Goal: Task Accomplishment & Management: Manage account settings

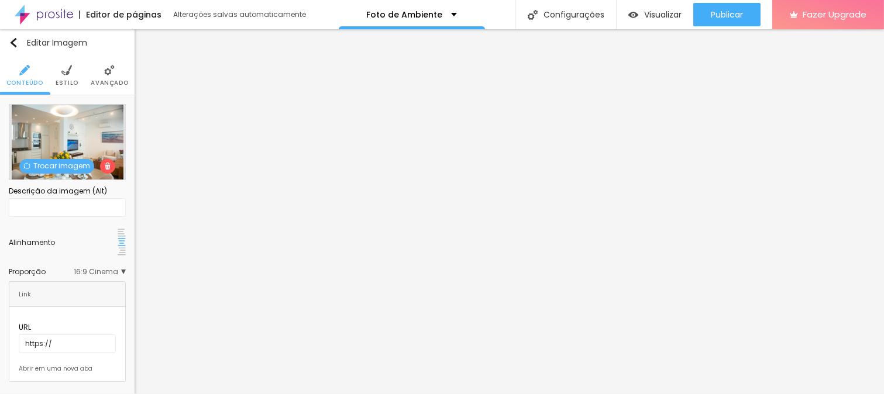
click at [50, 165] on span "Trocar imagem" at bounding box center [56, 166] width 75 height 15
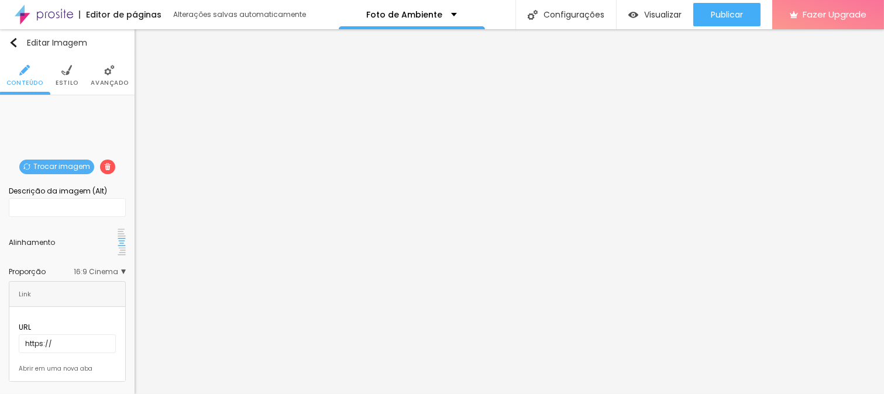
click at [56, 164] on span "Trocar imagem" at bounding box center [56, 167] width 75 height 15
click at [70, 161] on span "Trocar imagem" at bounding box center [56, 167] width 75 height 15
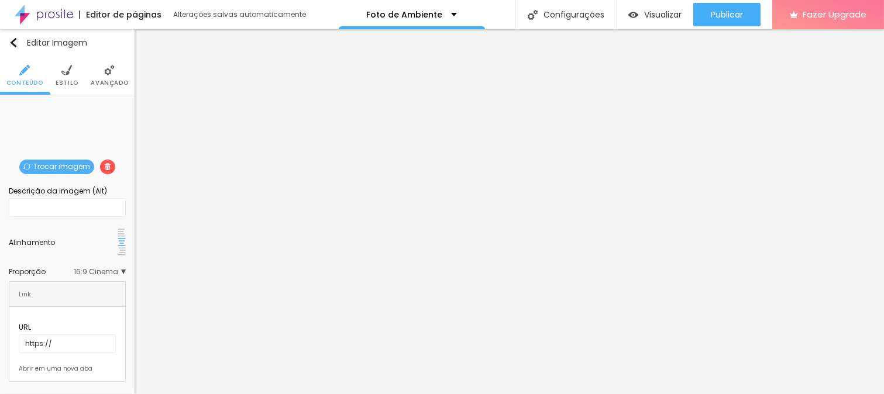
click at [60, 164] on span "Trocar imagem" at bounding box center [56, 167] width 75 height 15
click at [62, 170] on span "Trocar imagem" at bounding box center [56, 167] width 75 height 15
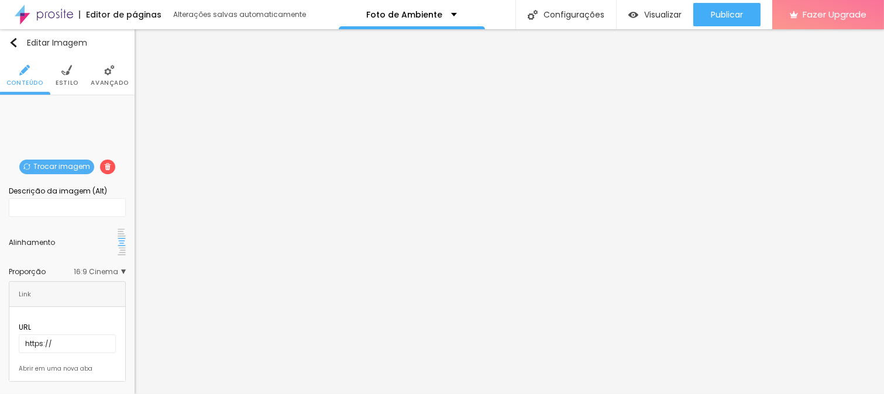
click at [68, 160] on span "Trocar imagem" at bounding box center [56, 167] width 75 height 15
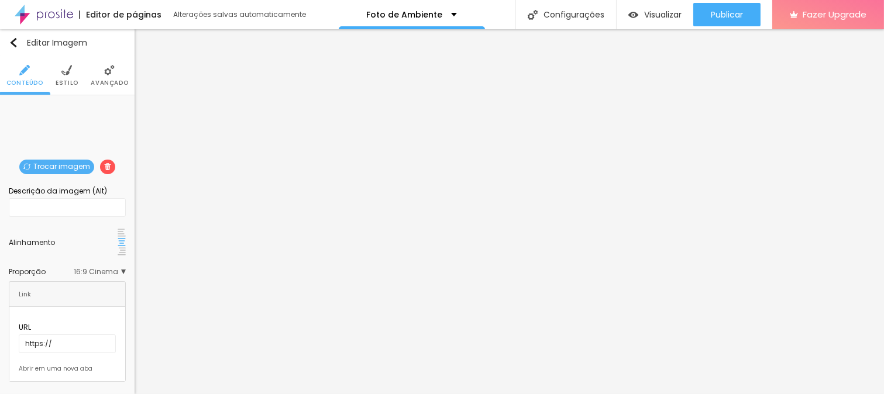
click at [38, 165] on span "Trocar imagem" at bounding box center [56, 167] width 75 height 15
click at [53, 166] on span "Trocar imagem" at bounding box center [56, 167] width 75 height 15
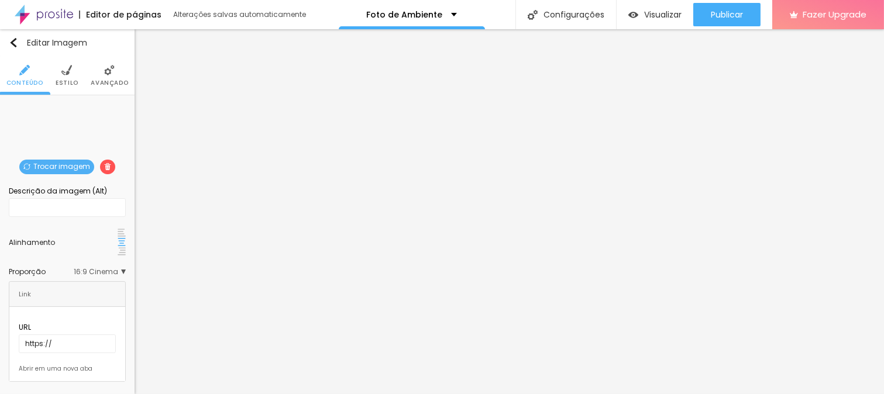
click at [74, 167] on span "Trocar imagem" at bounding box center [56, 167] width 75 height 15
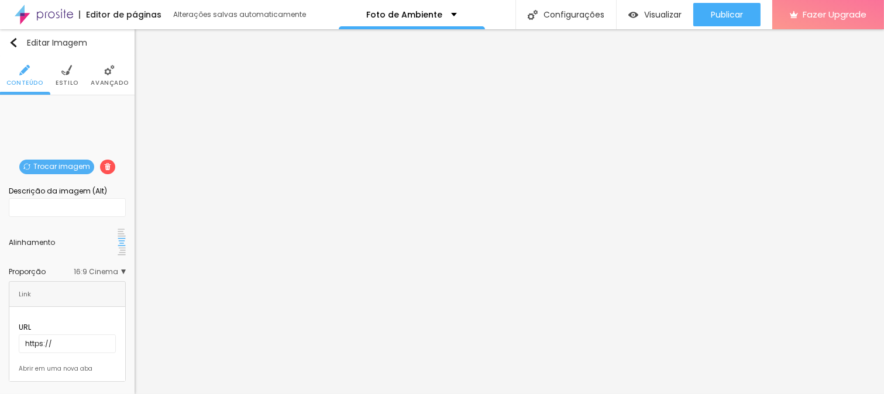
click at [56, 165] on span "Trocar imagem" at bounding box center [56, 167] width 75 height 15
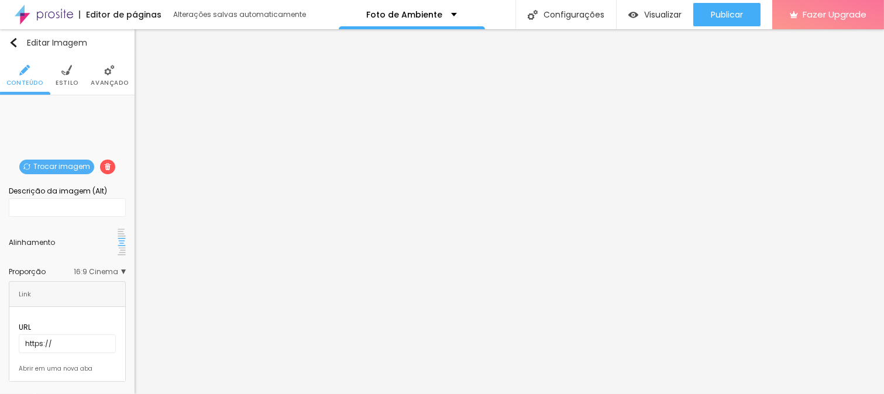
click at [51, 161] on span "Trocar imagem" at bounding box center [56, 167] width 75 height 15
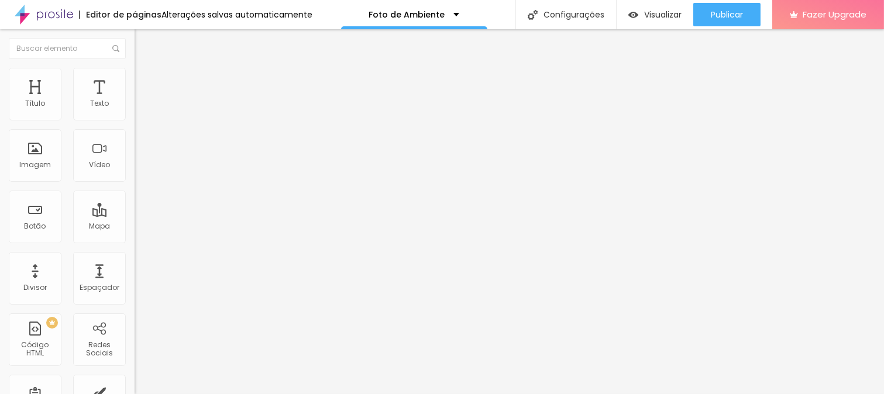
click at [135, 77] on li "Estilo" at bounding box center [202, 74] width 135 height 12
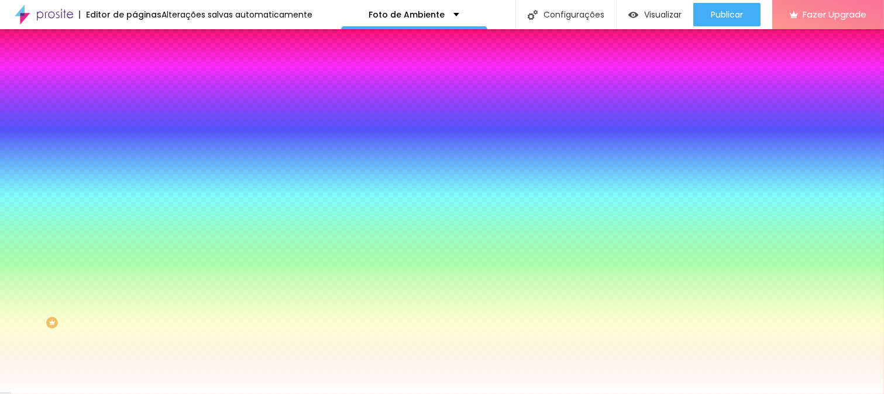
click at [135, 80] on img at bounding box center [140, 85] width 11 height 11
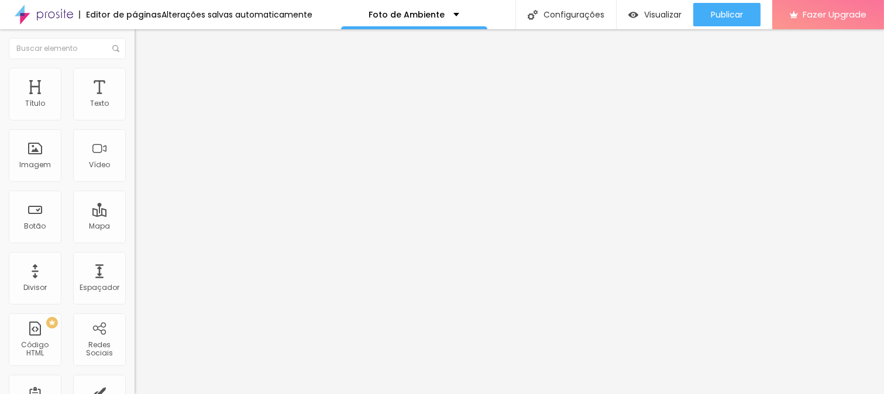
click at [135, 67] on img at bounding box center [140, 61] width 11 height 11
click at [135, 208] on div "Link" at bounding box center [202, 215] width 135 height 14
drag, startPoint x: 15, startPoint y: 125, endPoint x: 126, endPoint y: 127, distance: 111.1
click at [135, 127] on div "Texto Quero valorizar meu imóvel Alinhamento Tamanho Normal Pequeno Normal Gran…" at bounding box center [202, 176] width 135 height 170
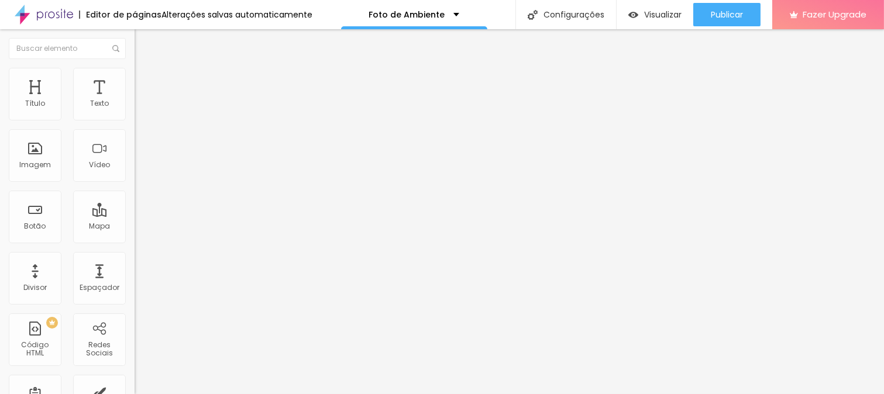
click at [135, 371] on input "Conversar no WhatsApp" at bounding box center [205, 377] width 140 height 12
drag, startPoint x: 13, startPoint y: 168, endPoint x: 112, endPoint y: 168, distance: 98.8
click at [135, 371] on input "Conversar no WhatsApp" at bounding box center [205, 377] width 140 height 12
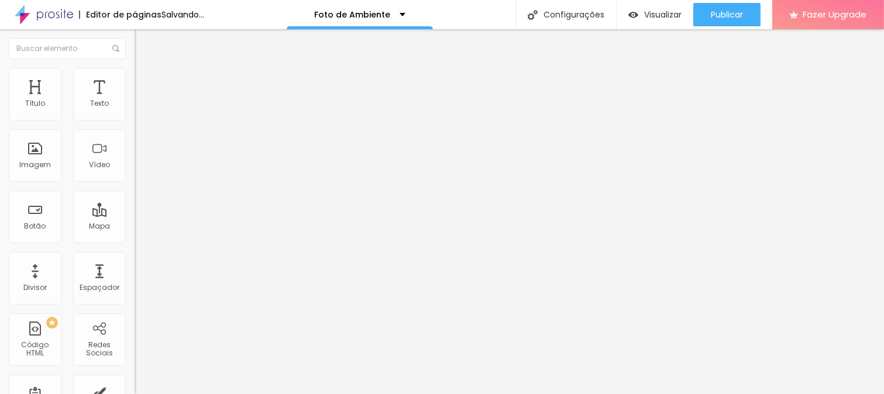
type input "Quero valorizar meu imóvel"
click at [135, 119] on input "text" at bounding box center [205, 114] width 140 height 12
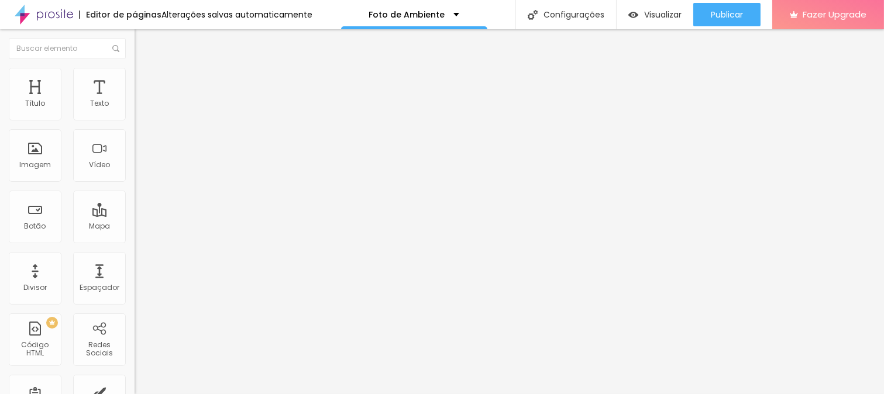
type input "(21)98801-0201"
type input "21988010201"
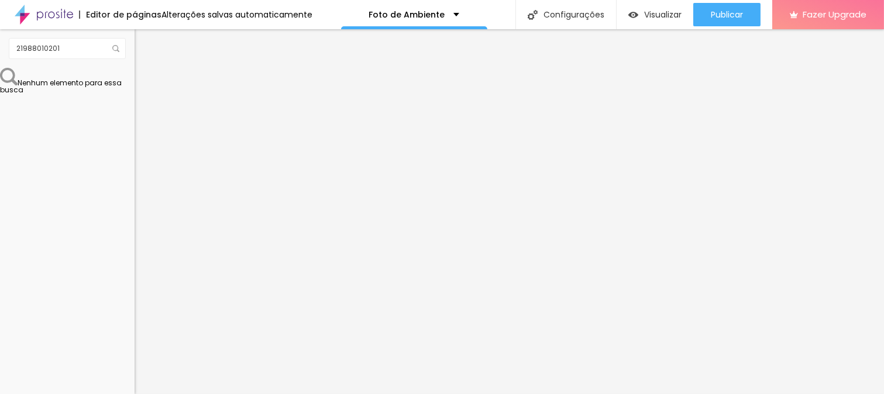
drag, startPoint x: 43, startPoint y: 216, endPoint x: 88, endPoint y: 212, distance: 45.2
type textarea "Olá, cheguei até você pela página de fotos para Airbnb e gostaria de mais infor…"
click at [135, 343] on div "Editar Botão do WhatsApp Conteúdo Estilo Avançado Número do WhatsApp * (21)9880…" at bounding box center [202, 211] width 135 height 365
drag, startPoint x: 60, startPoint y: 232, endPoint x: 0, endPoint y: 203, distance: 67.0
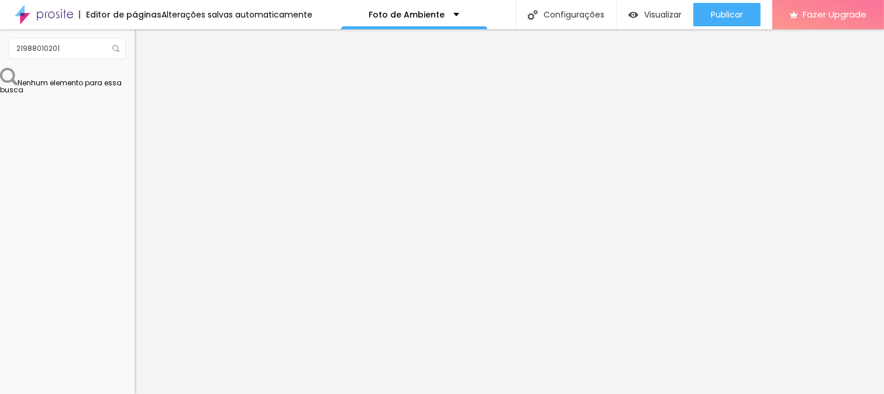
click at [135, 203] on div "Número do WhatsApp * (21)98801-0201 + 55 Texto do botão Quero valorizar meu imó…" at bounding box center [202, 296] width 135 height 390
click at [135, 344] on div "Editar Botão do WhatsApp Conteúdo Estilo Avançado Número do WhatsApp * (21)9880…" at bounding box center [202, 211] width 135 height 365
click at [135, 68] on li "Conteúdo" at bounding box center [202, 62] width 135 height 12
click at [135, 75] on li "Estilo" at bounding box center [202, 74] width 135 height 12
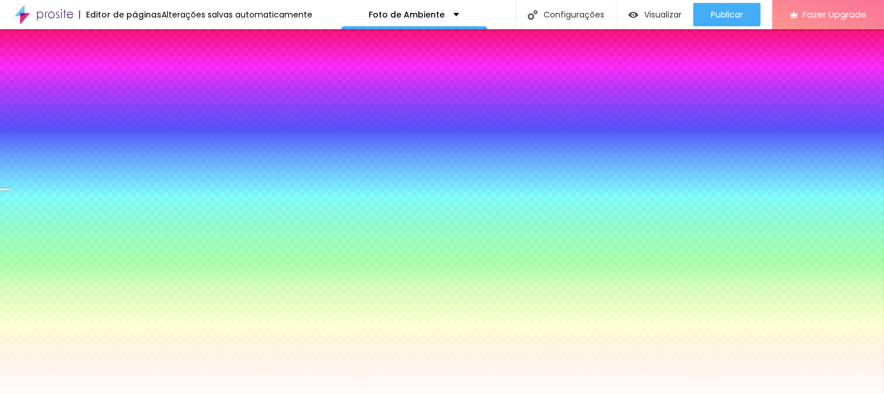
click at [145, 82] on span "Avançado" at bounding box center [164, 87] width 39 height 10
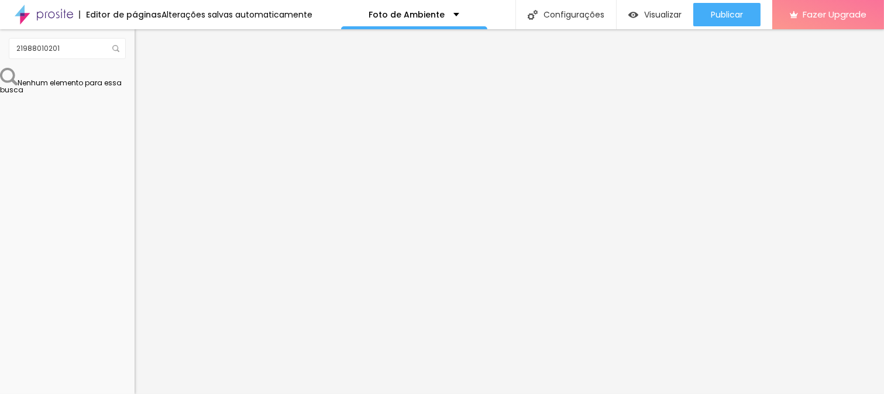
click at [135, 36] on button "Editar Seção" at bounding box center [202, 42] width 135 height 27
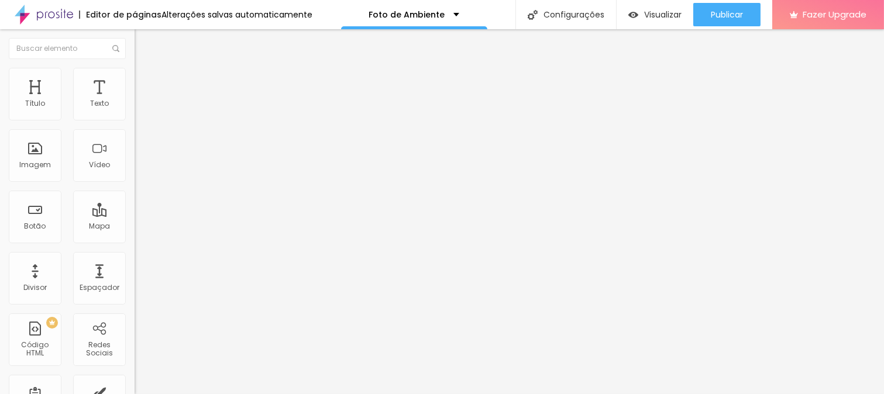
drag, startPoint x: 80, startPoint y: 232, endPoint x: 0, endPoint y: 202, distance: 84.7
click at [135, 202] on div "Número do WhatsApp * + 55 Texto do botão Conversar no WhatsApp Mensagem Olá, ch…" at bounding box center [202, 296] width 135 height 390
paste textarea "de fotos para Airbnb"
type textarea "Olá, cheguei até você pela página de fotos para Airbnb e gostaria de mais infor…"
click at [135, 119] on input "text" at bounding box center [205, 114] width 140 height 12
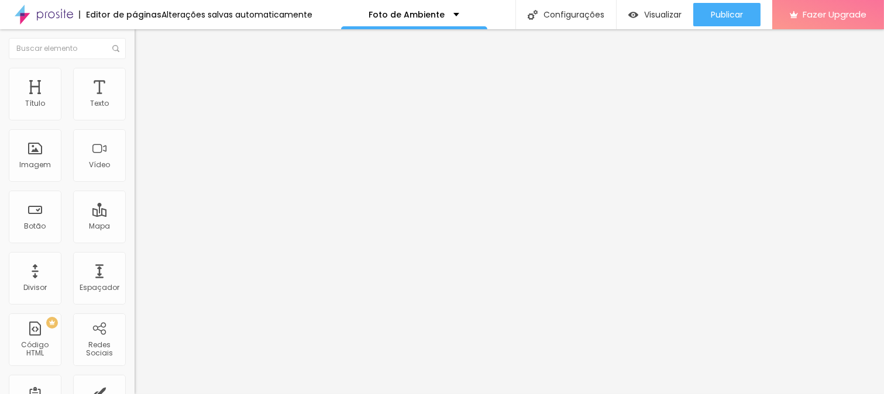
type input "[PHONE_NUMBER]"
drag, startPoint x: 36, startPoint y: 162, endPoint x: 13, endPoint y: 161, distance: 22.8
click at [135, 371] on input "Conversar no WhatsApp" at bounding box center [205, 377] width 140 height 12
type input "Quero valorizar meu imóvel"
click at [135, 119] on input "text" at bounding box center [205, 114] width 140 height 12
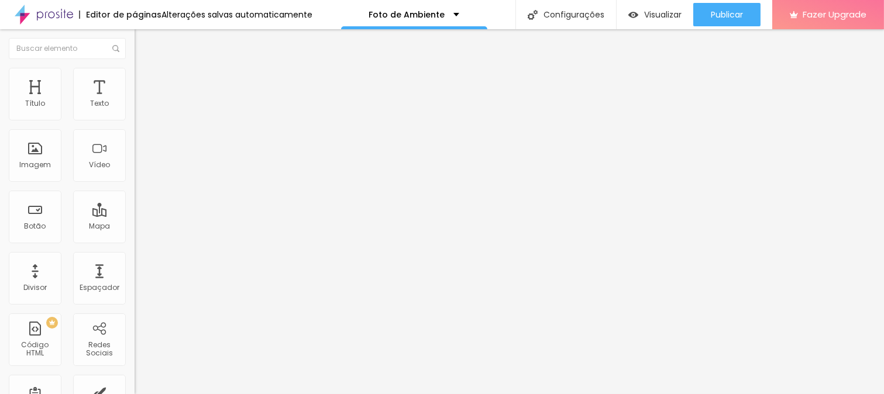
type input "(21)98801-0201"
type input "21988010201"
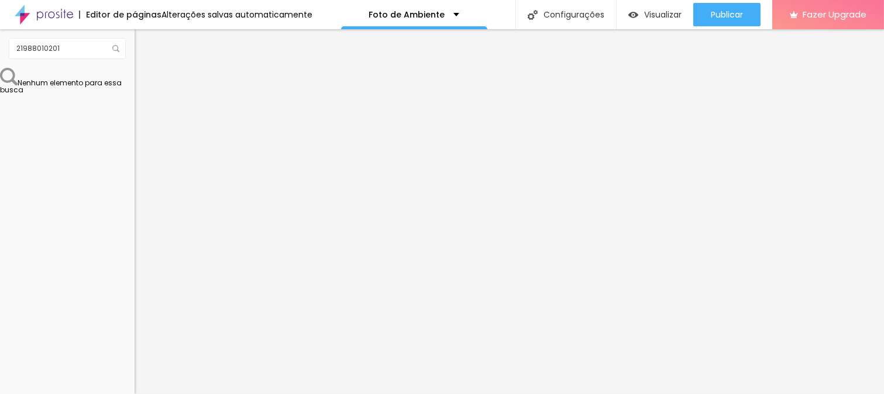
drag, startPoint x: 81, startPoint y: 237, endPoint x: 0, endPoint y: 203, distance: 87.8
click at [135, 203] on div "Número do WhatsApp * (21)98801-0201 + 55 Texto do botão Conversar no WhatsApp M…" at bounding box center [202, 296] width 135 height 390
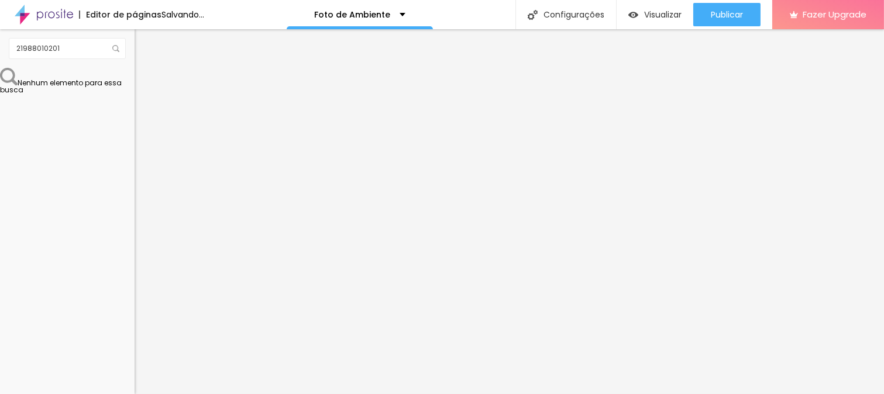
paste textarea "de fotos para Airbnb"
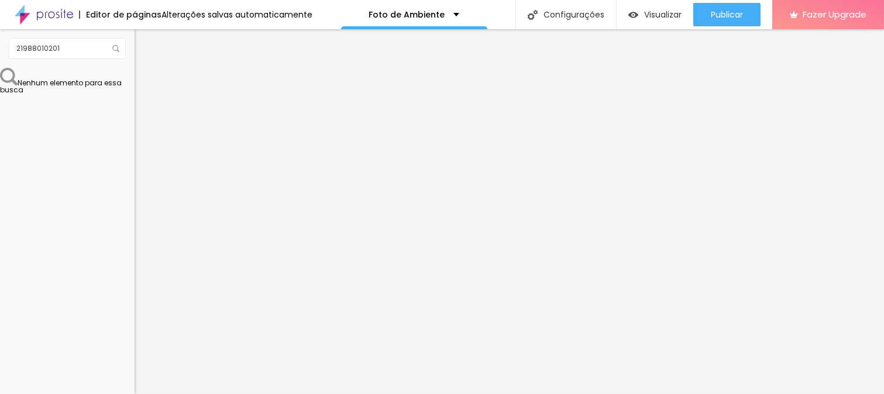
type textarea "Olá, cheguei até você pela página de fotos para Airbnb e gostaria de mais infor…"
drag, startPoint x: 108, startPoint y: 170, endPoint x: 0, endPoint y: 164, distance: 107.8
click at [135, 164] on div "Número do WhatsApp * (21)98801-0201 + 55 Texto do botão Conversar no WhatsApp M…" at bounding box center [202, 296] width 135 height 390
type input "Quero valorizar meu imóvel"
click at [652, 19] on div "Visualizar" at bounding box center [654, 15] width 53 height 10
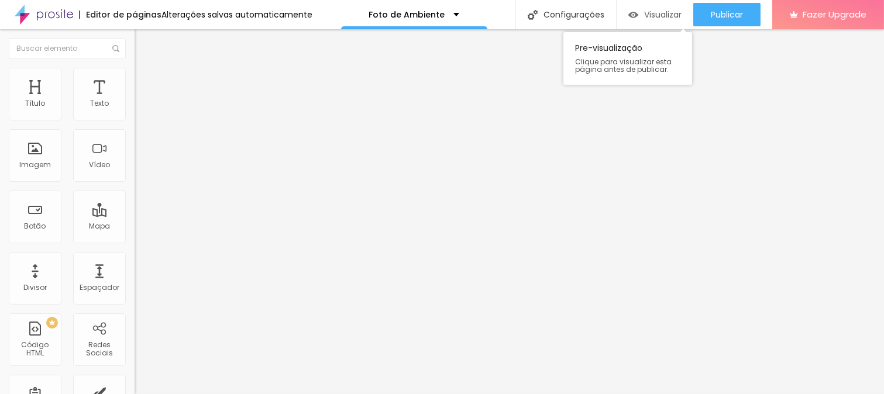
click at [636, 12] on div "Visualizar" at bounding box center [654, 15] width 53 height 10
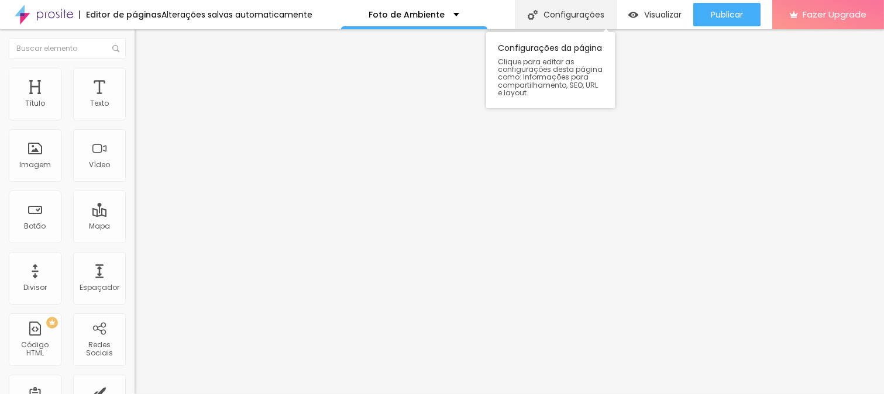
type textarea "Olá, cheguei até você pela página do Airbnb e gostaria de mais informações"
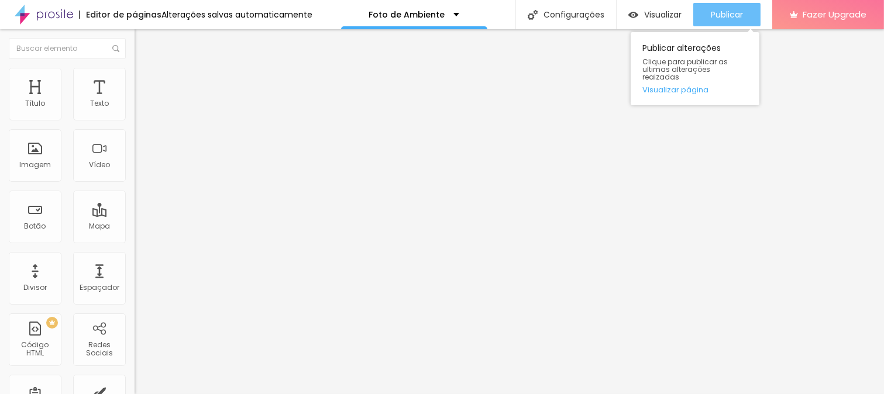
click at [704, 14] on button "Publicar" at bounding box center [726, 14] width 67 height 23
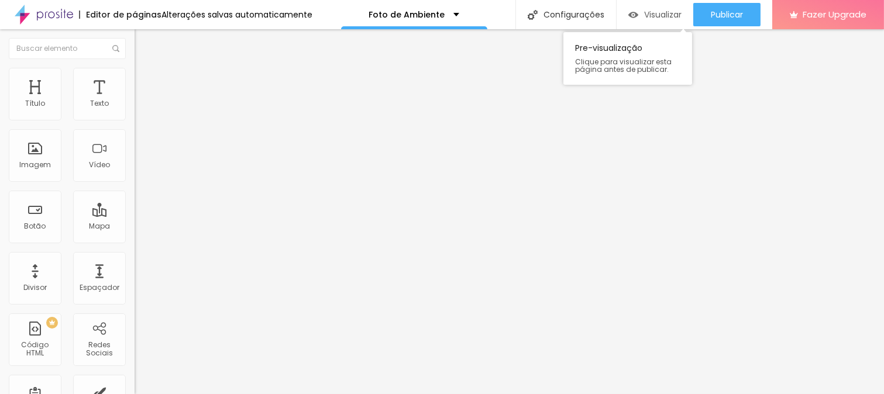
click at [658, 11] on span "Visualizar" at bounding box center [662, 14] width 37 height 9
